Goal: Transaction & Acquisition: Purchase product/service

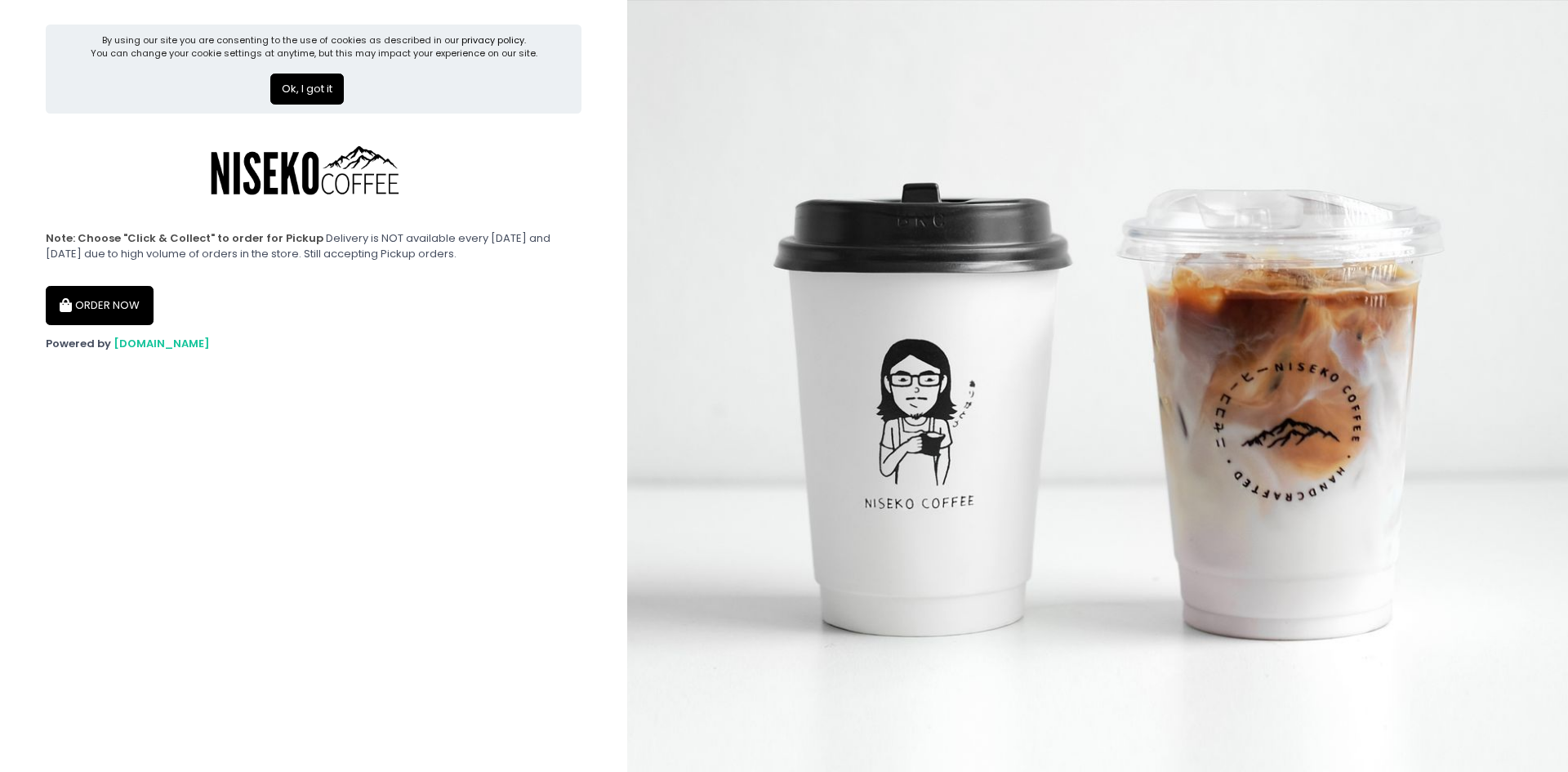
click at [302, 89] on button "Ok, I got it" at bounding box center [307, 89] width 74 height 31
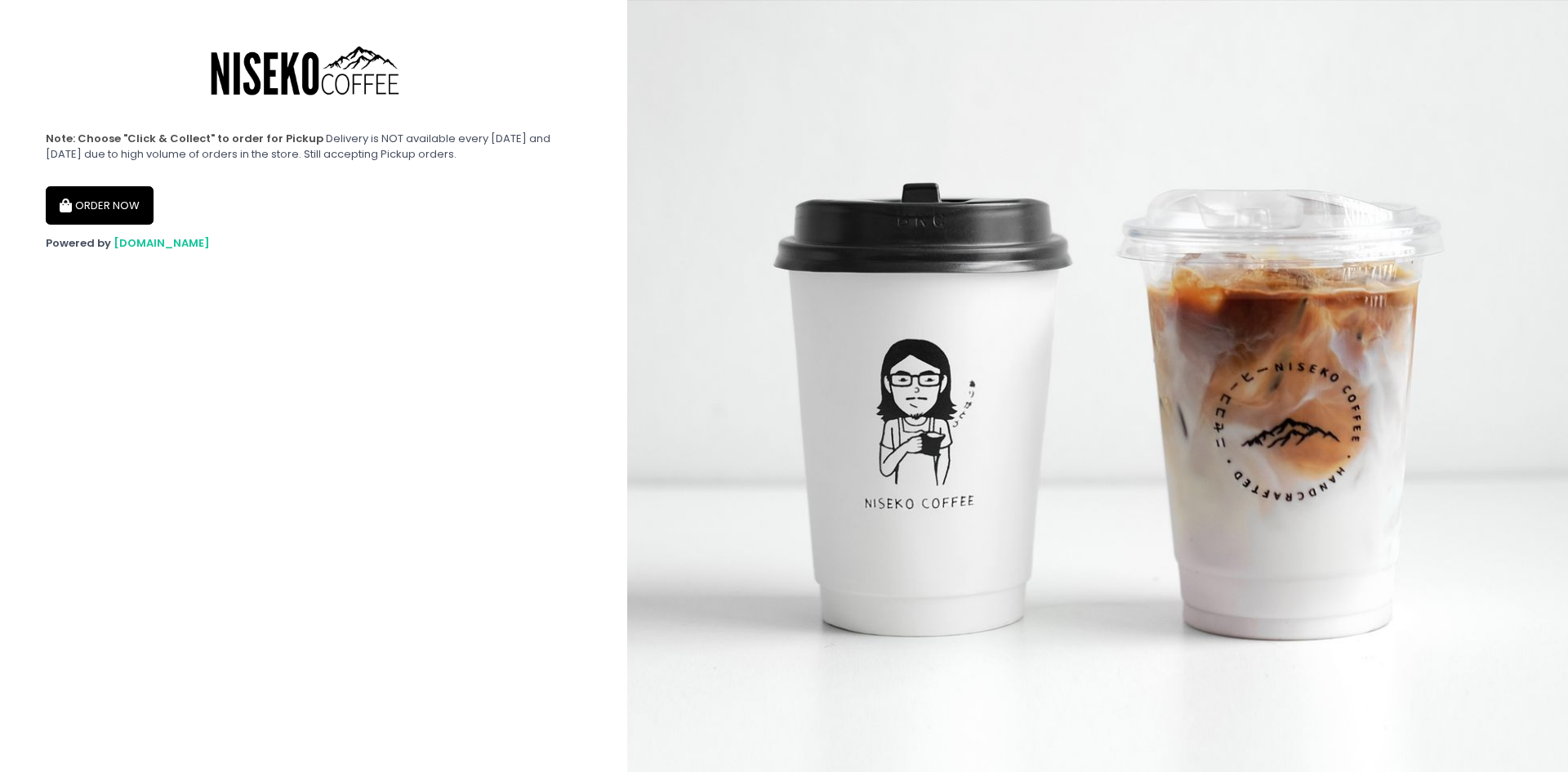
click at [117, 201] on button "ORDER NOW" at bounding box center [100, 205] width 108 height 39
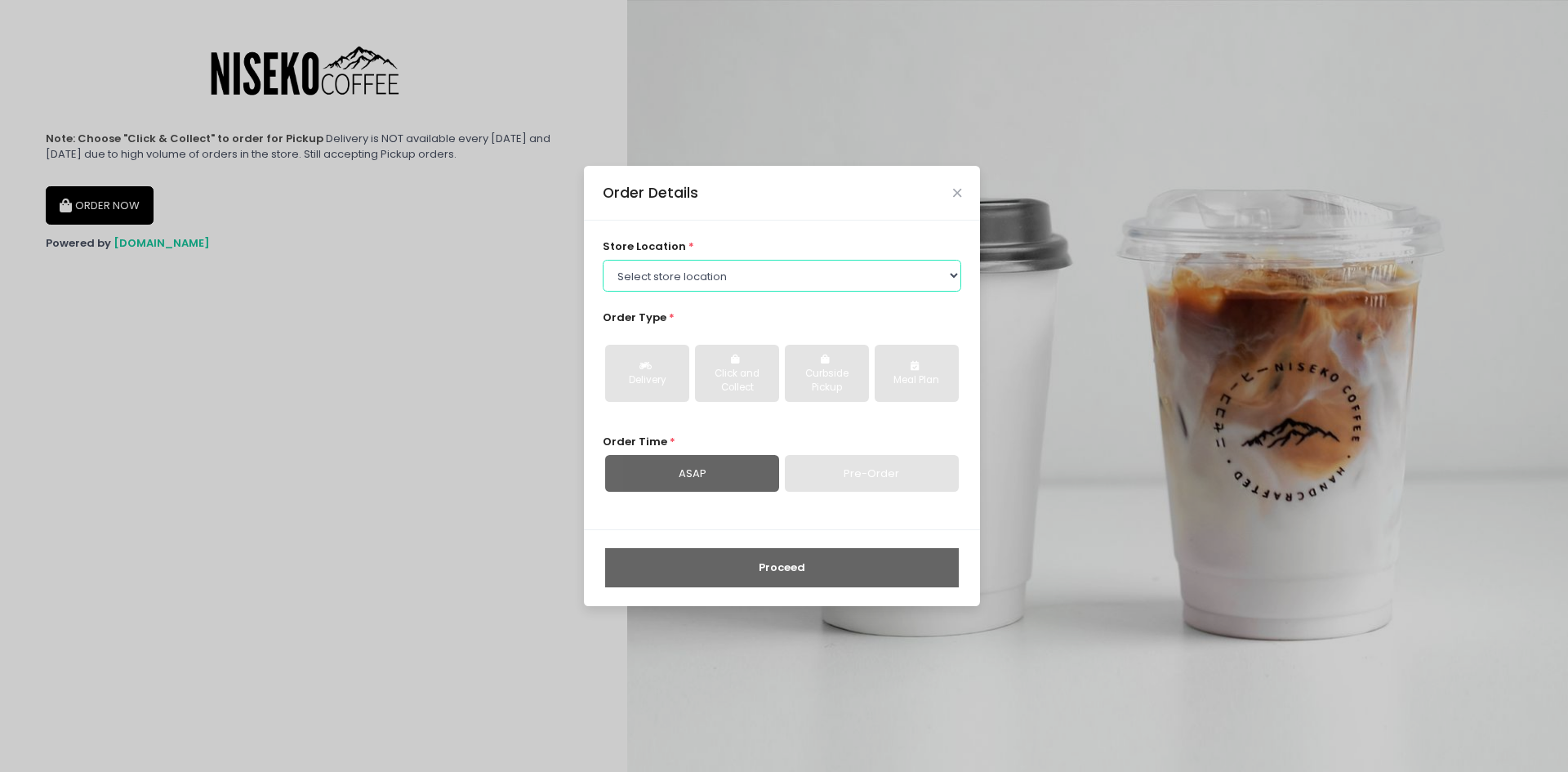
click at [777, 280] on select "Select store location [GEOGRAPHIC_DATA] [GEOGRAPHIC_DATA] Niseko Coffee [GEOGRA…" at bounding box center [783, 275] width 360 height 31
select select "645a039fd957f8b56cab6e88"
click at [603, 260] on select "Select store location [GEOGRAPHIC_DATA] [GEOGRAPHIC_DATA] Niseko Coffee [GEOGRA…" at bounding box center [783, 275] width 360 height 31
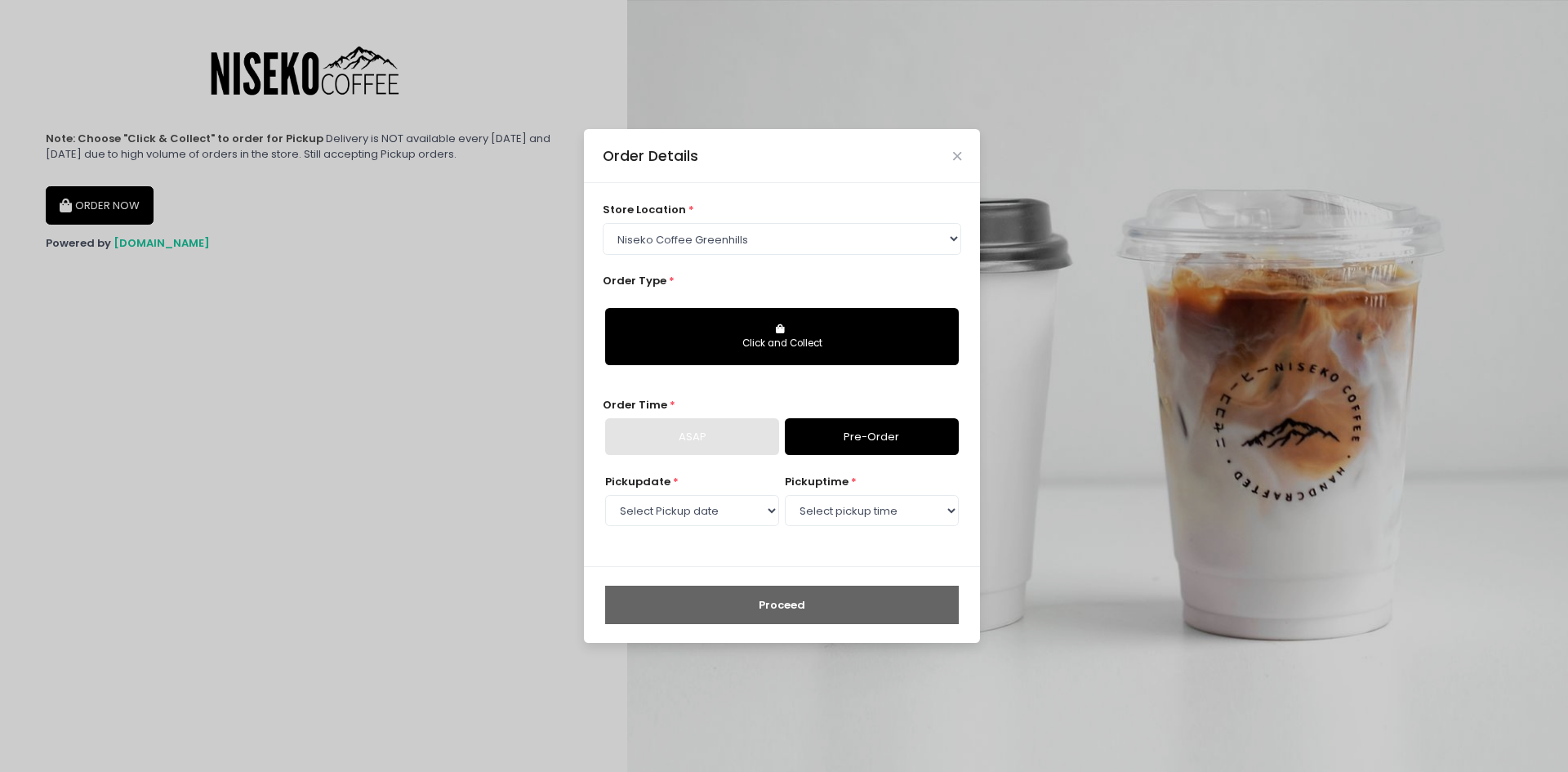
click at [738, 346] on div "Click and Collect" at bounding box center [782, 343] width 331 height 15
click at [848, 439] on link "Pre-Order" at bounding box center [872, 436] width 174 height 37
click at [724, 511] on select "Select Pickup date [DATE] [DATE] [DATE] [DATE] [DATE] [DATE] [DATE] [DATE] [DAT…" at bounding box center [692, 511] width 174 height 31
select select "[DATE]"
click at [605, 495] on select "Select Pickup date [DATE] [DATE] [DATE] [DATE] [DATE] [DATE] [DATE] [DATE] [DAT…" at bounding box center [692, 511] width 174 height 31
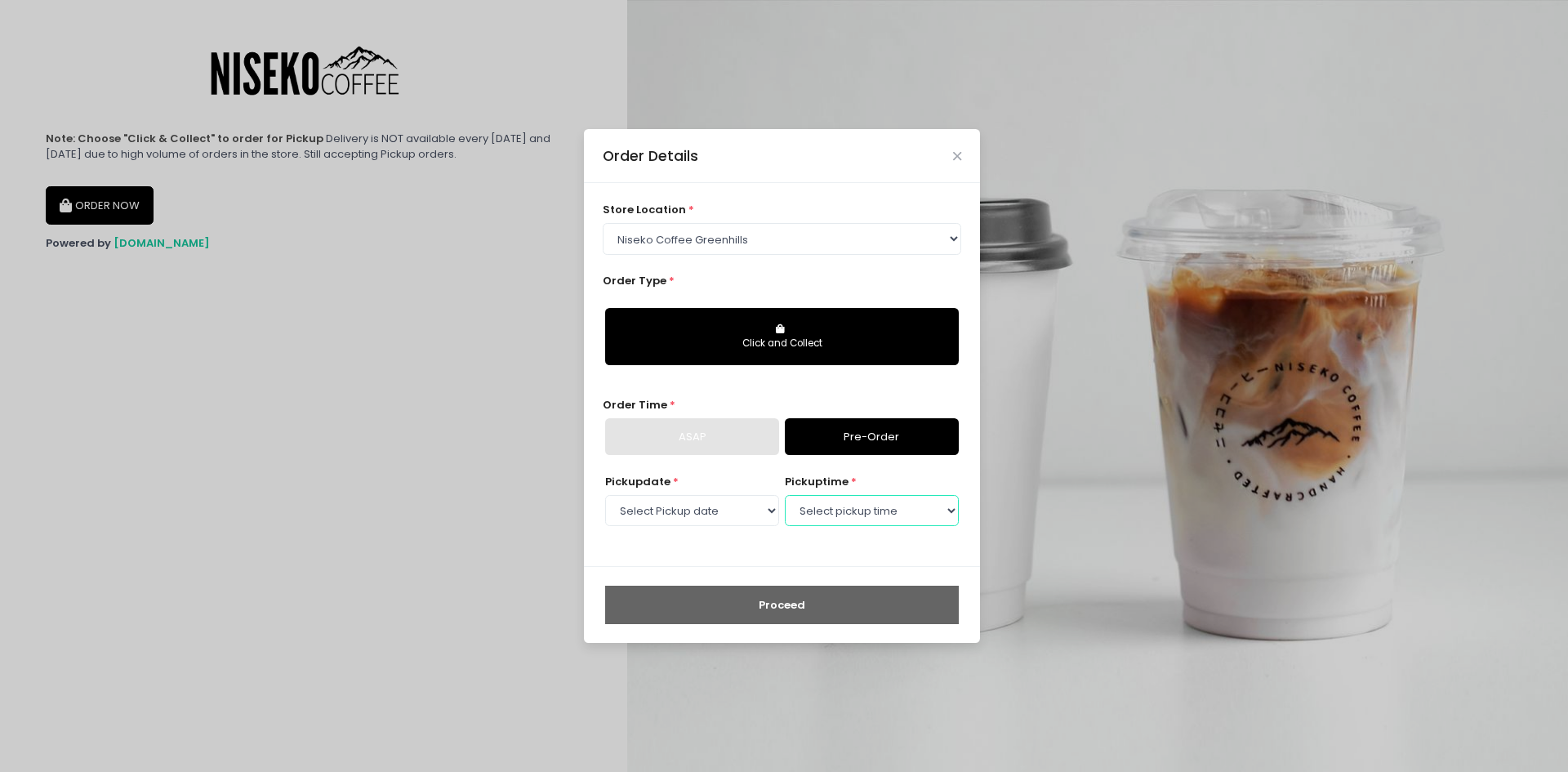
click at [830, 513] on select "Select pickup time 11:00 AM - 11:30 AM 11:30 AM - 12:00 PM 12:00 PM - 12:30 PM …" at bounding box center [872, 511] width 174 height 31
select select "14:00"
click at [785, 495] on select "Select pickup time 11:00 AM - 11:30 AM 11:30 AM - 12:00 PM 12:00 PM - 12:30 PM …" at bounding box center [872, 511] width 174 height 31
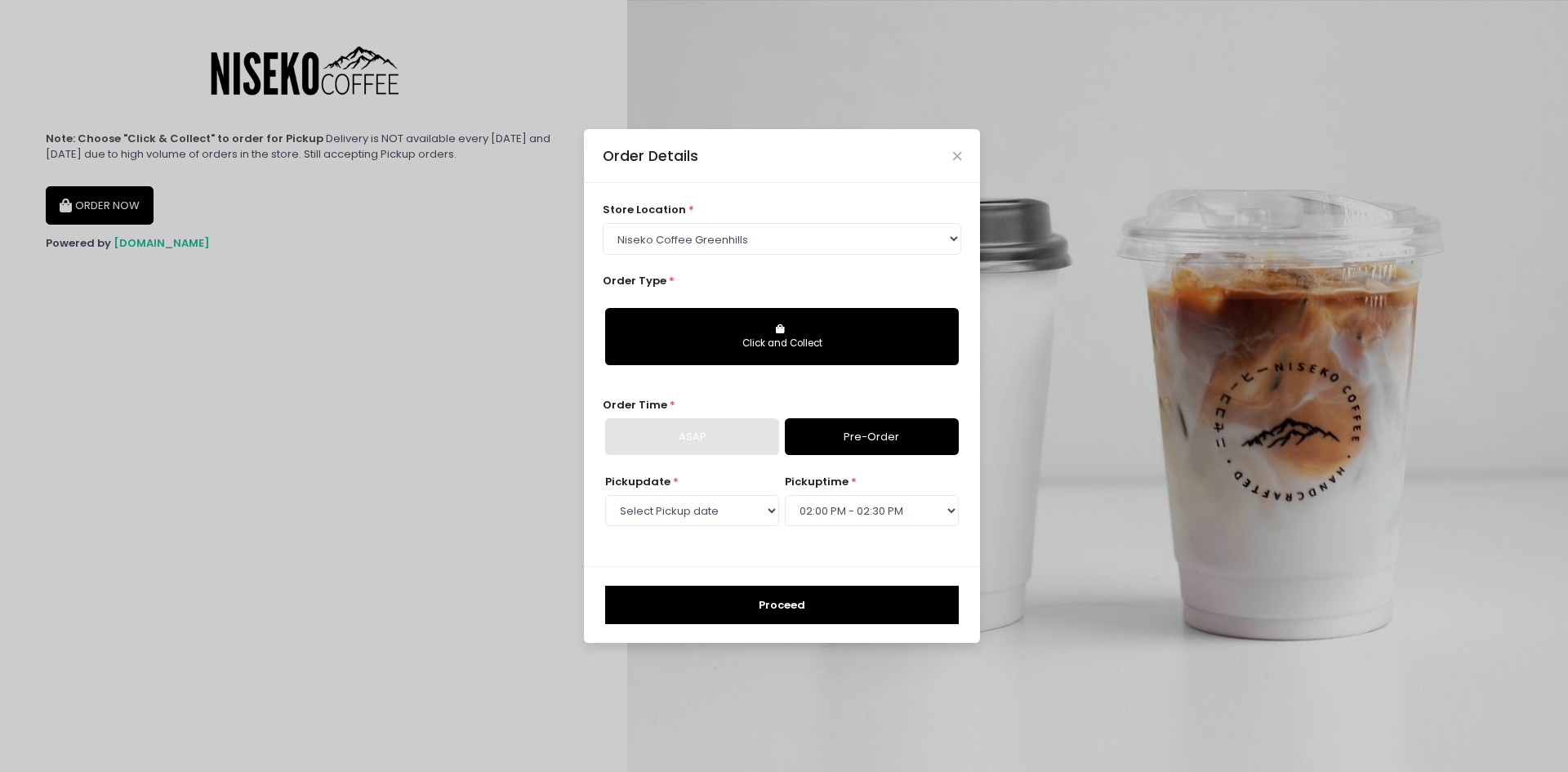
click at [764, 596] on button "Proceed" at bounding box center [782, 604] width 354 height 39
